Goal: Task Accomplishment & Management: Use online tool/utility

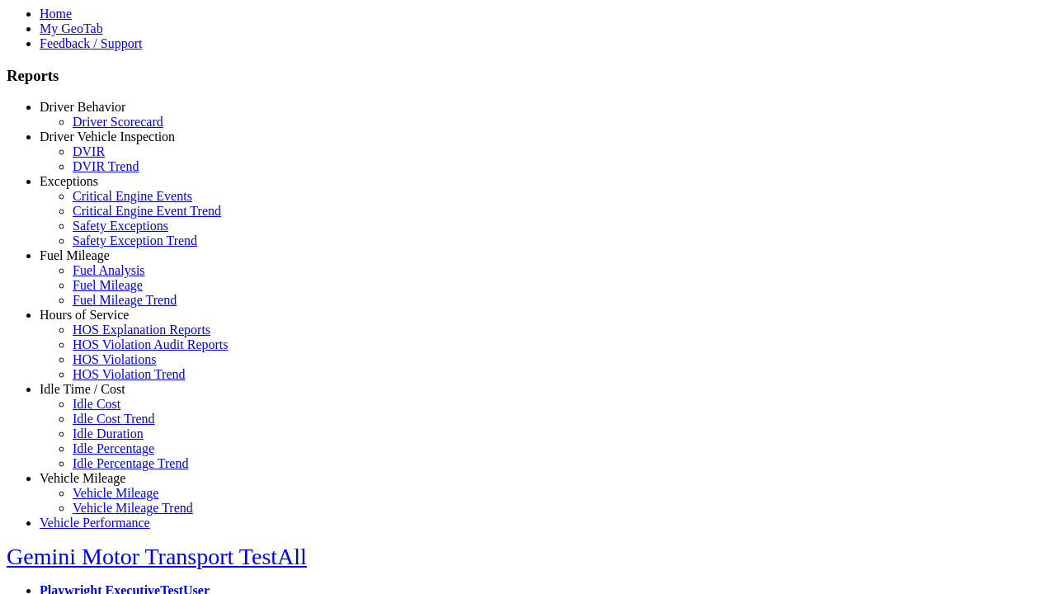
click at [95, 322] on link "Hours of Service" at bounding box center [84, 315] width 89 height 14
click at [107, 336] on link "HOS Explanation Reports" at bounding box center [142, 329] width 138 height 14
